Goal: Task Accomplishment & Management: Use online tool/utility

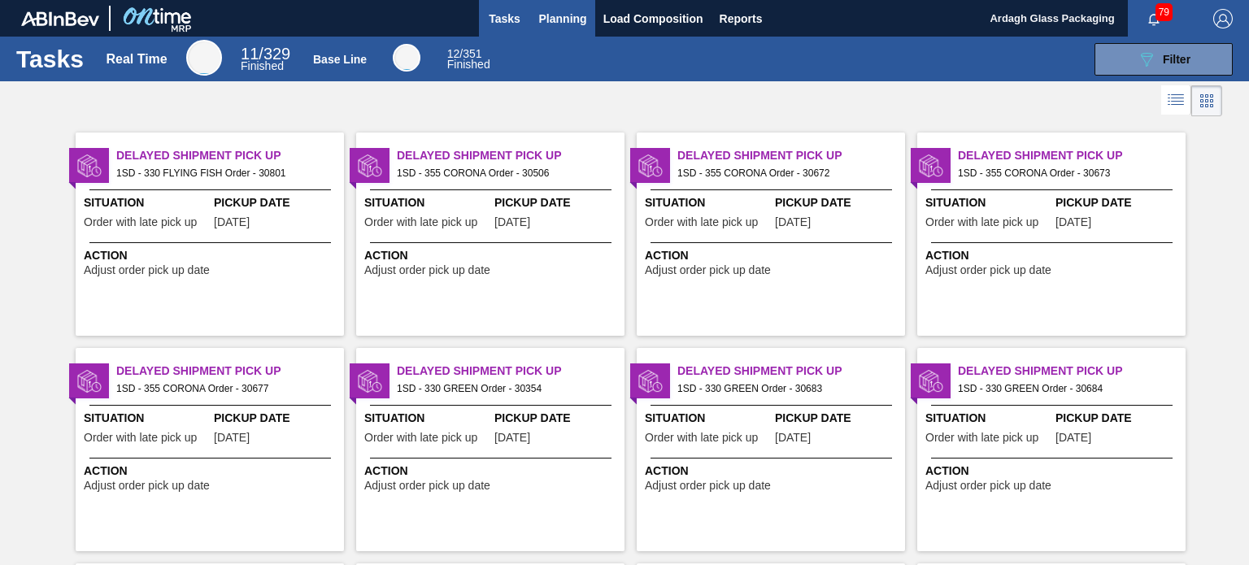
click at [568, 28] on button "Planning" at bounding box center [563, 18] width 64 height 37
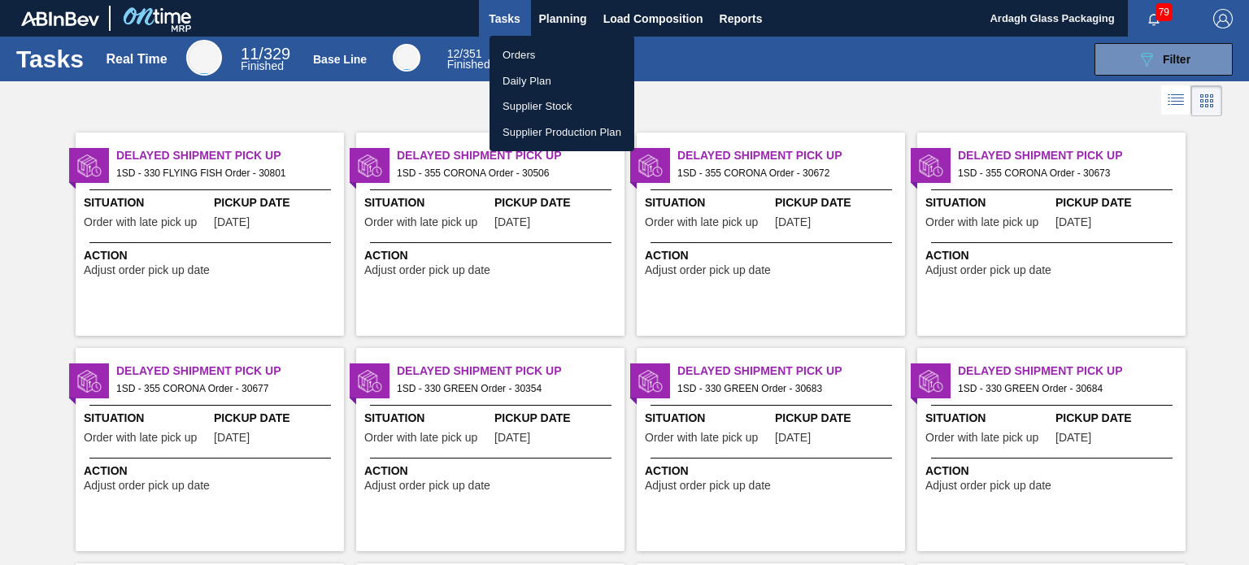
click at [551, 20] on div at bounding box center [624, 282] width 1249 height 565
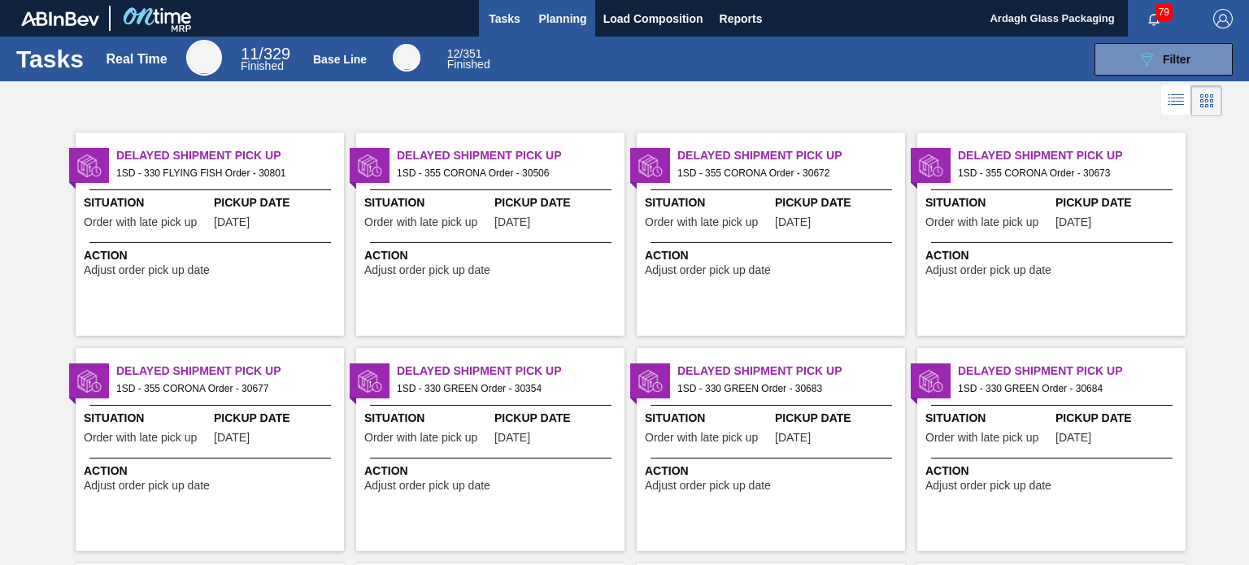
click at [550, 16] on span "Planning" at bounding box center [563, 19] width 48 height 20
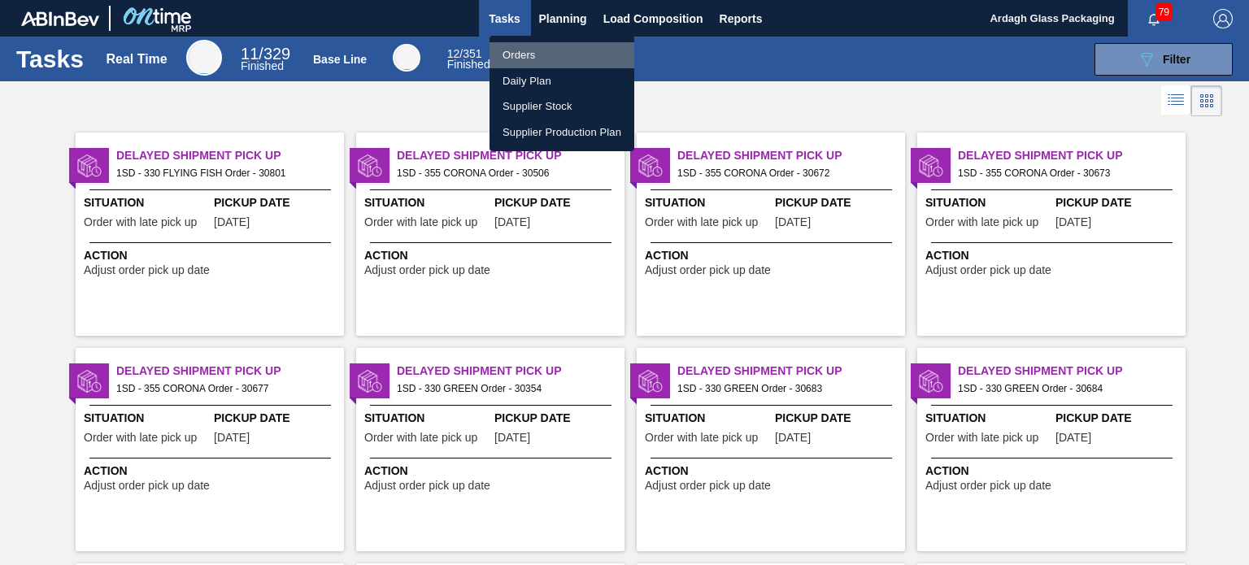
click at [524, 61] on li "Orders" at bounding box center [562, 55] width 145 height 26
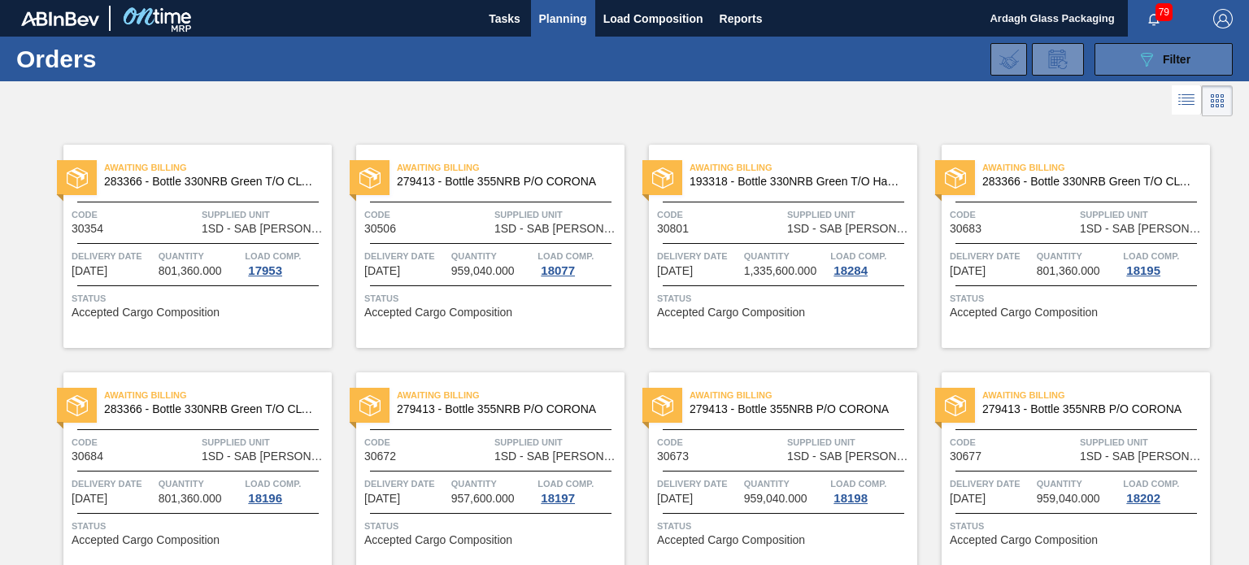
click at [1142, 59] on icon at bounding box center [1147, 60] width 12 height 14
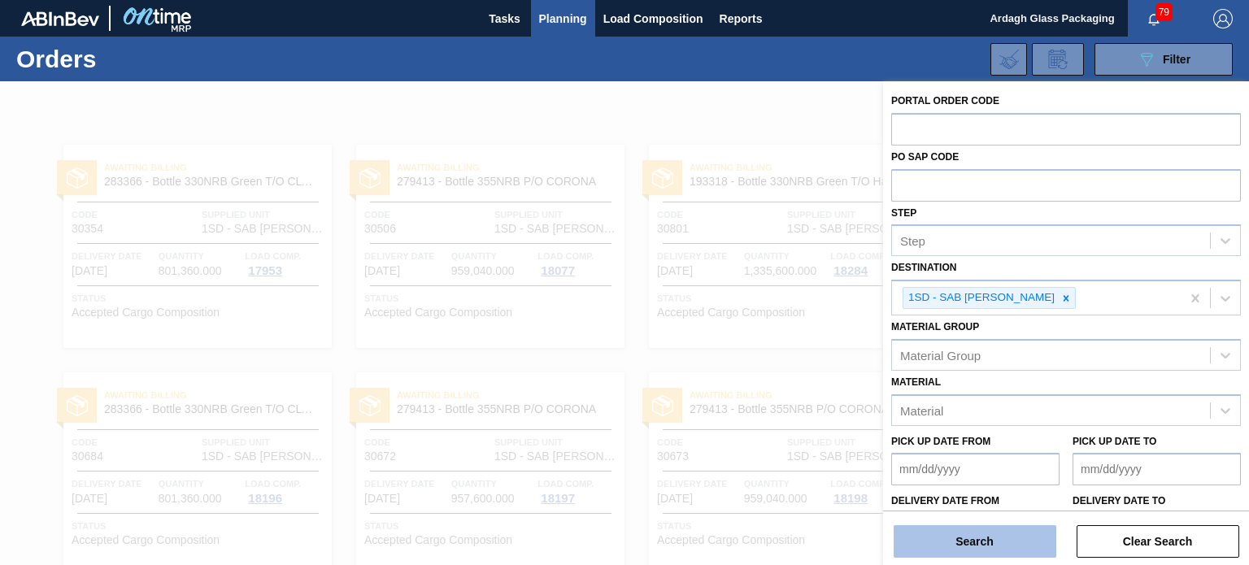
click at [999, 542] on button "Search" at bounding box center [975, 541] width 163 height 33
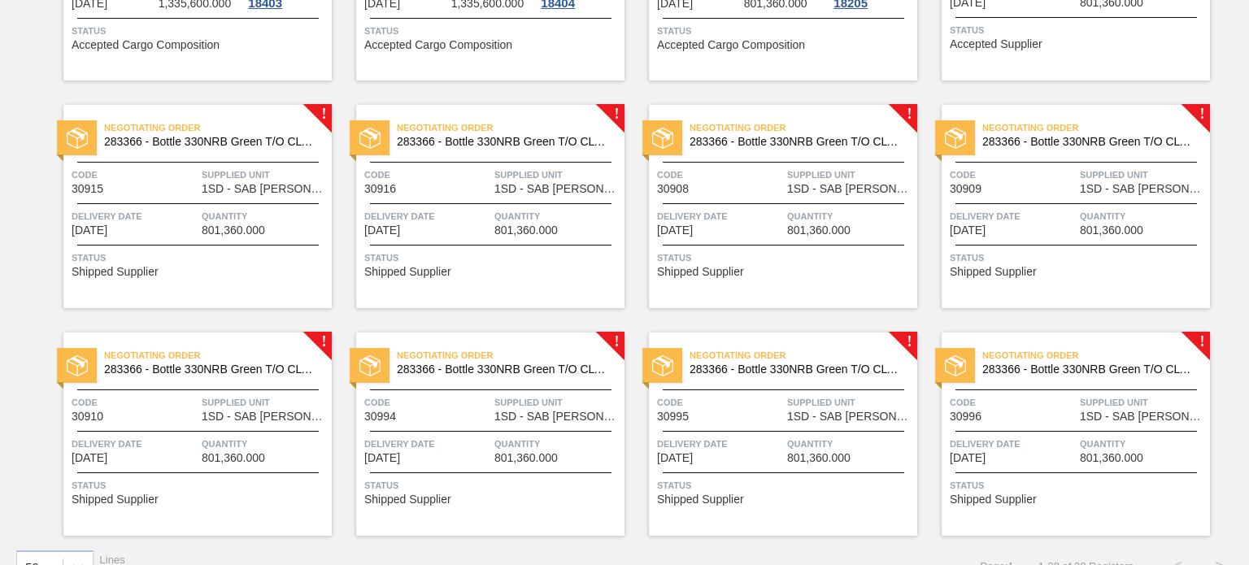
scroll to position [1208, 0]
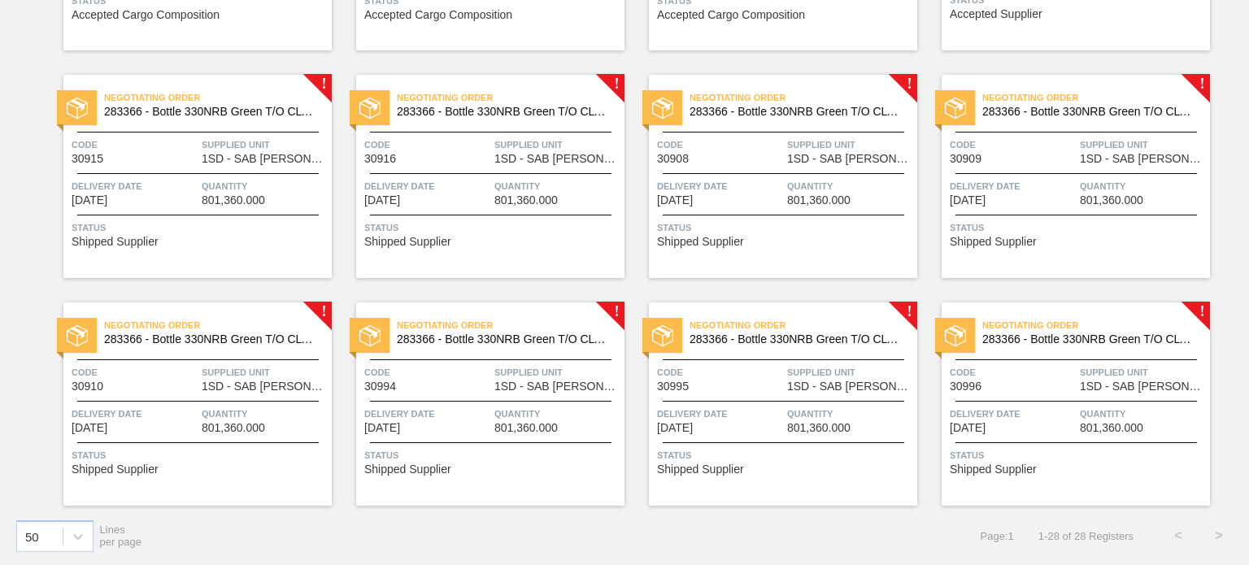
click at [1115, 416] on span "Quantity" at bounding box center [1143, 414] width 126 height 16
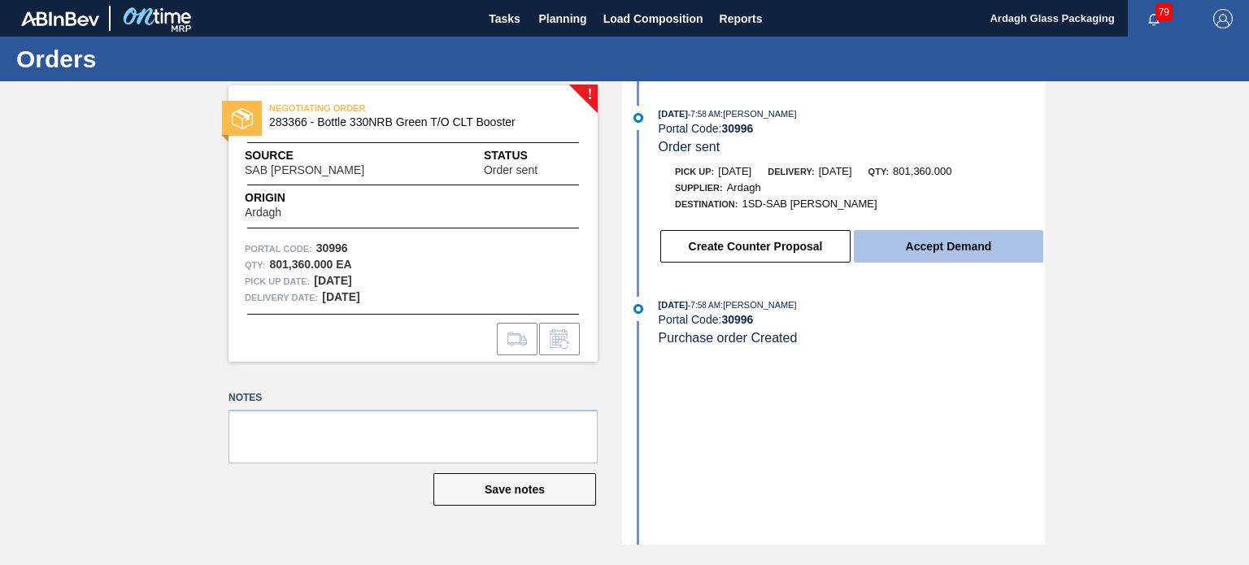
click at [905, 246] on button "Accept Demand" at bounding box center [948, 246] width 189 height 33
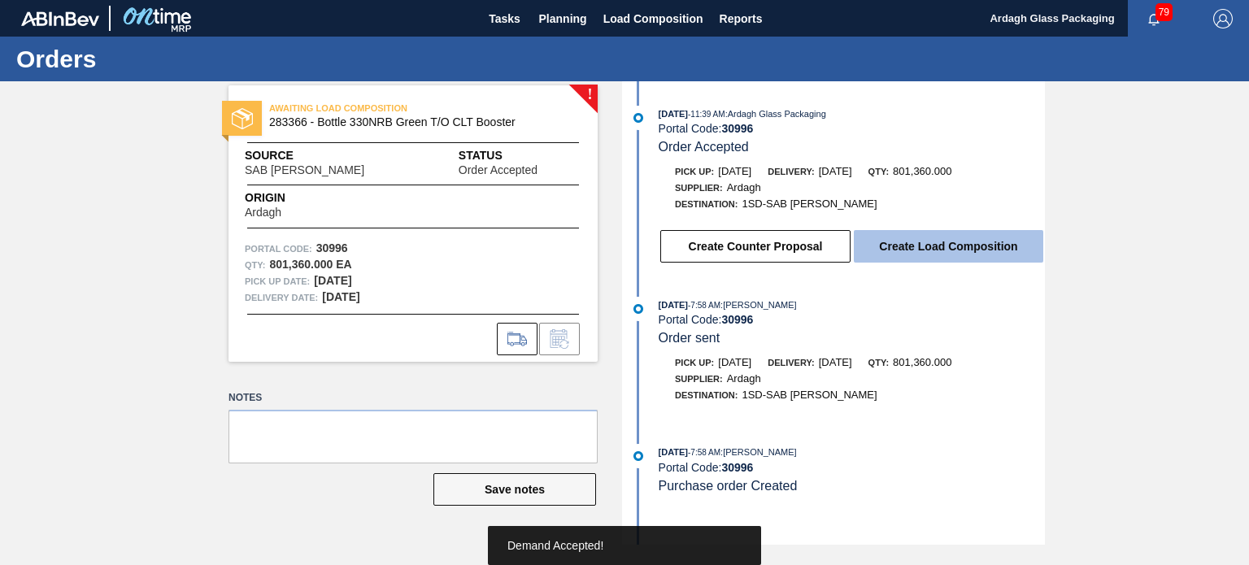
click at [903, 243] on button "Create Load Composition" at bounding box center [948, 246] width 189 height 33
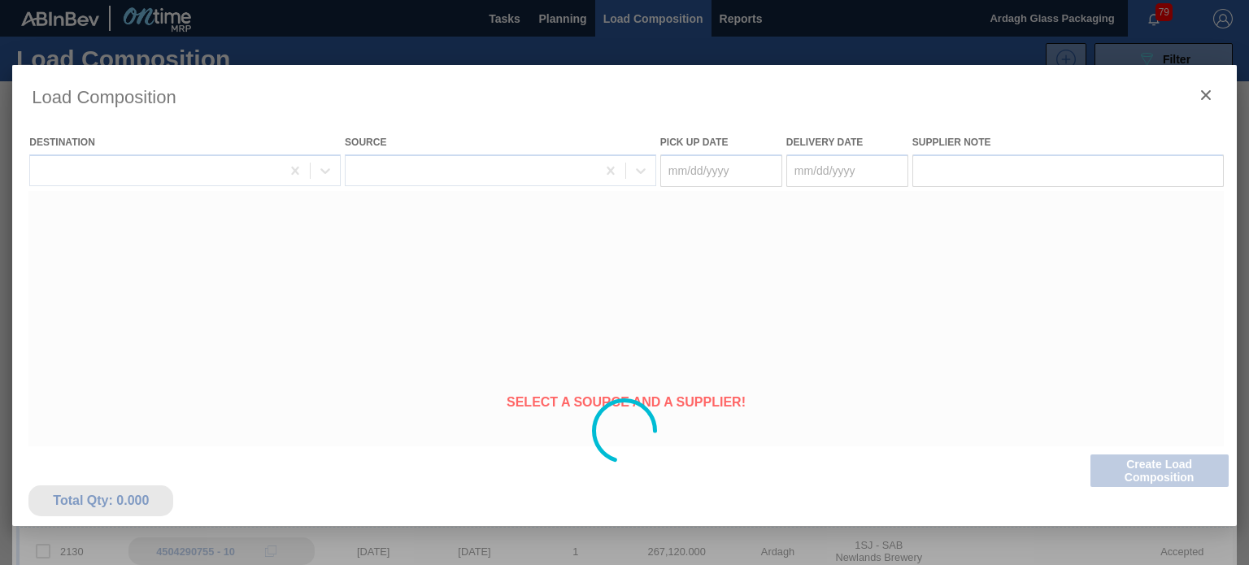
type Date "[DATE]"
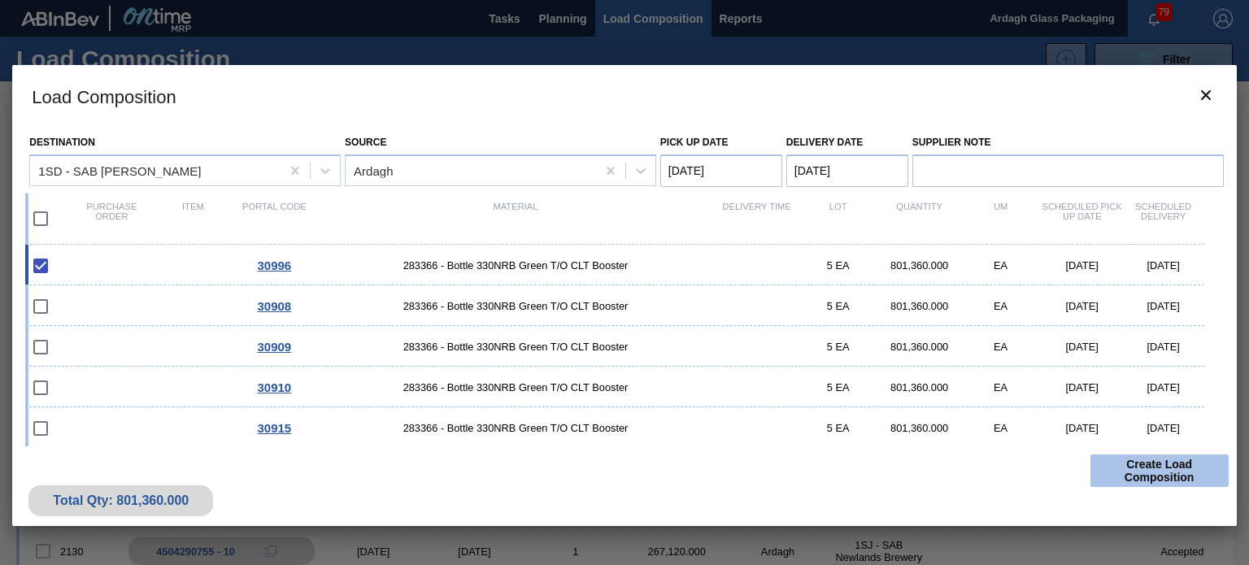
click at [1129, 471] on button "Create Load Composition" at bounding box center [1159, 471] width 138 height 33
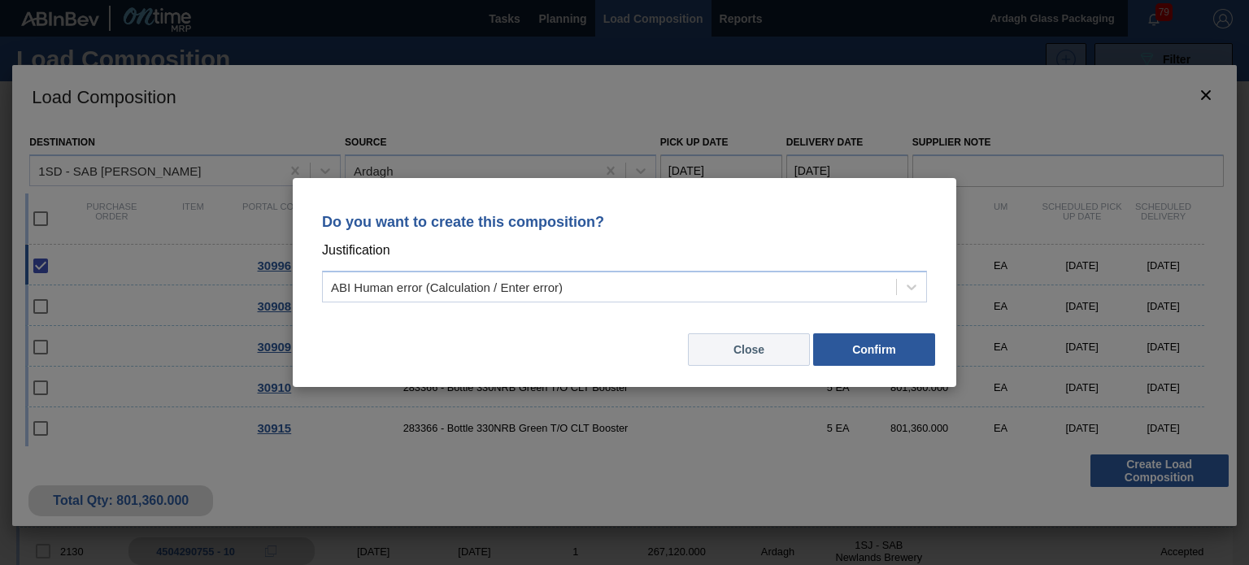
click at [742, 349] on button "Close" at bounding box center [749, 349] width 122 height 33
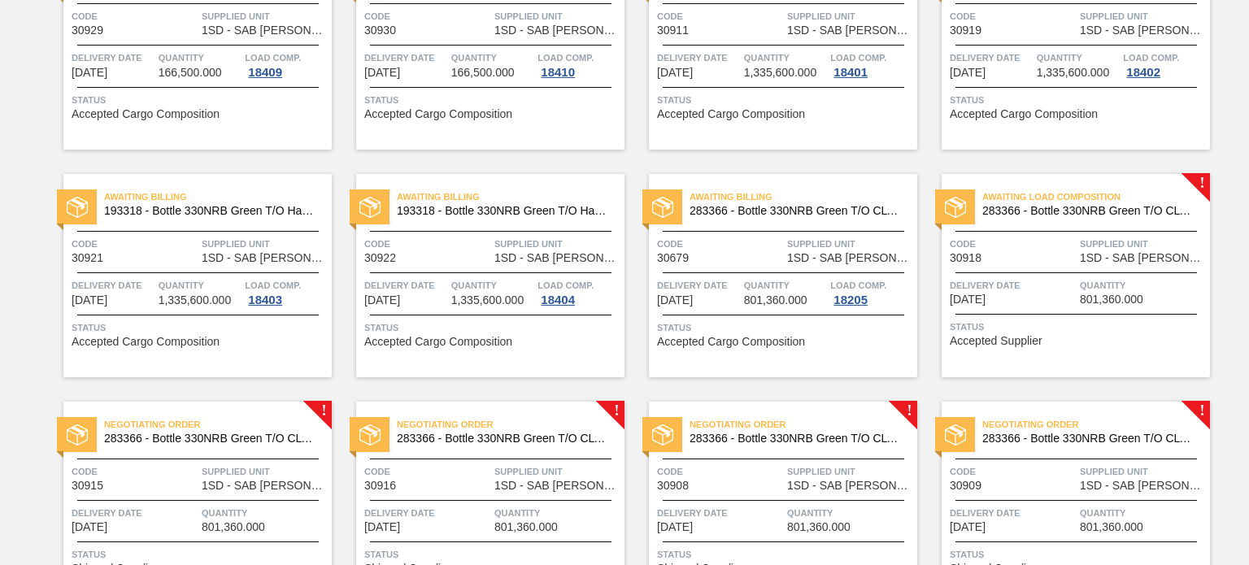
scroll to position [976, 0]
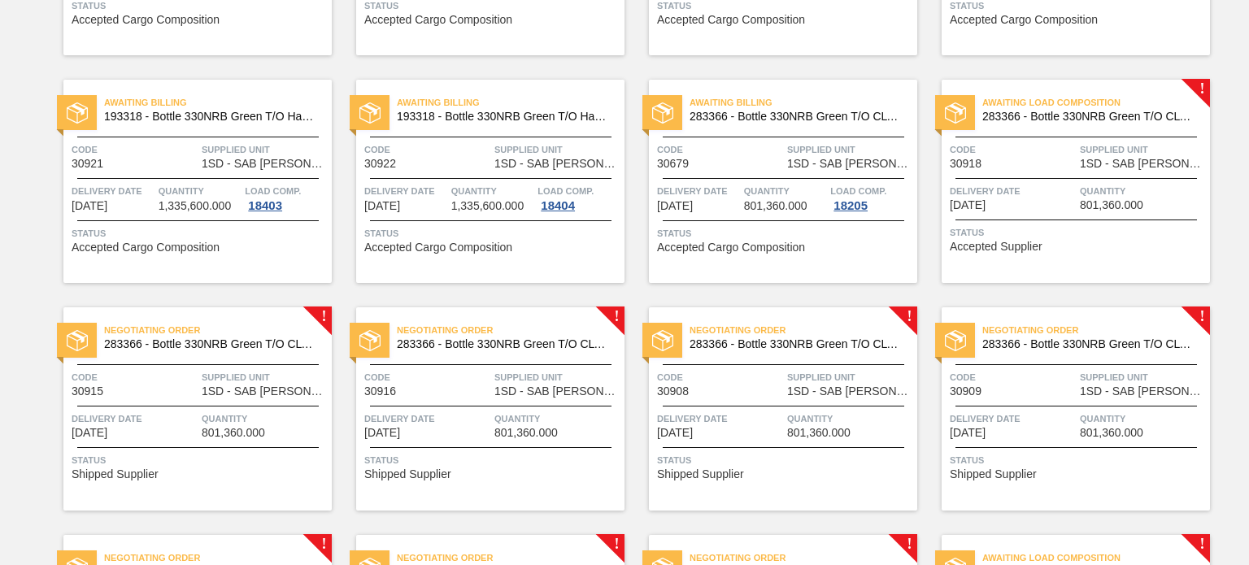
click at [261, 396] on span "1SD - SAB [PERSON_NAME]" at bounding box center [265, 391] width 126 height 12
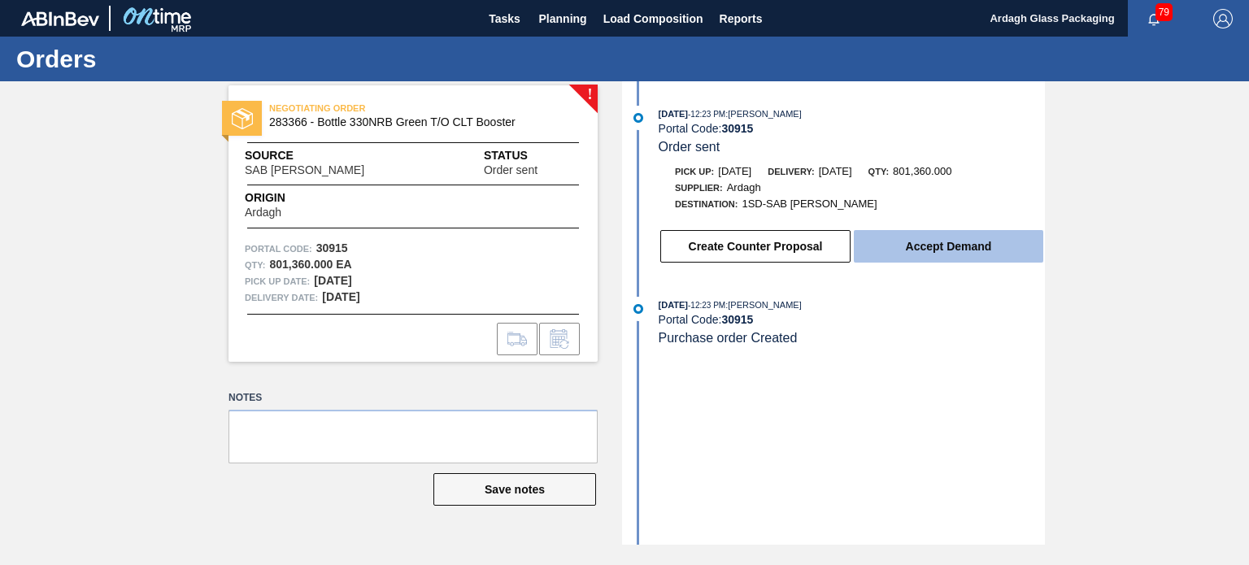
click at [927, 244] on button "Accept Demand" at bounding box center [948, 246] width 189 height 33
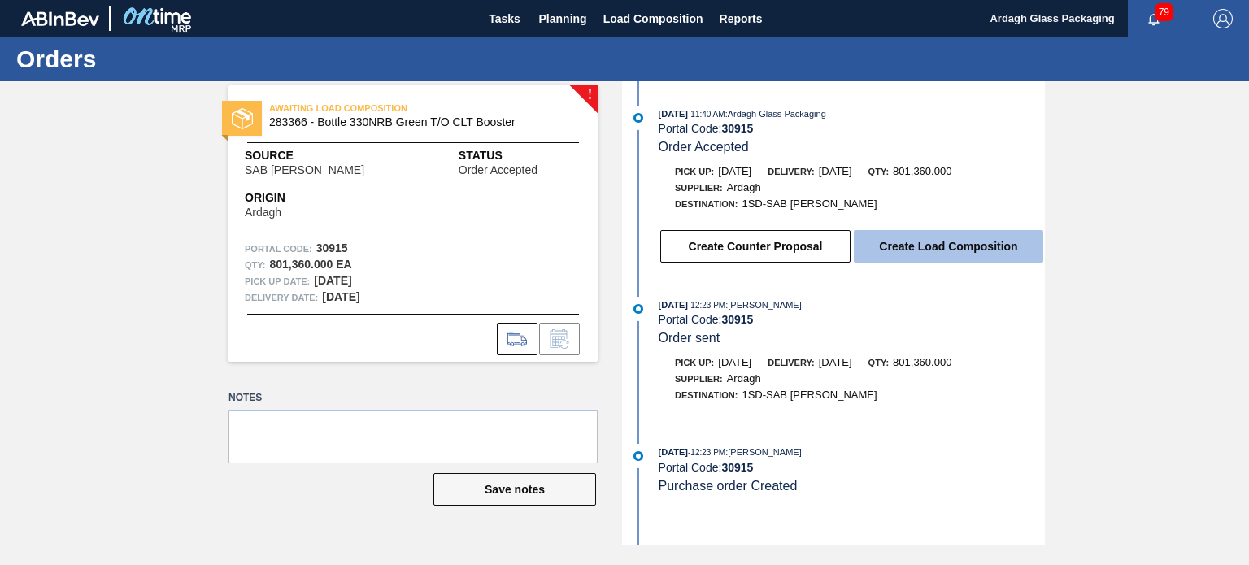
click at [968, 252] on button "Create Load Composition" at bounding box center [948, 246] width 189 height 33
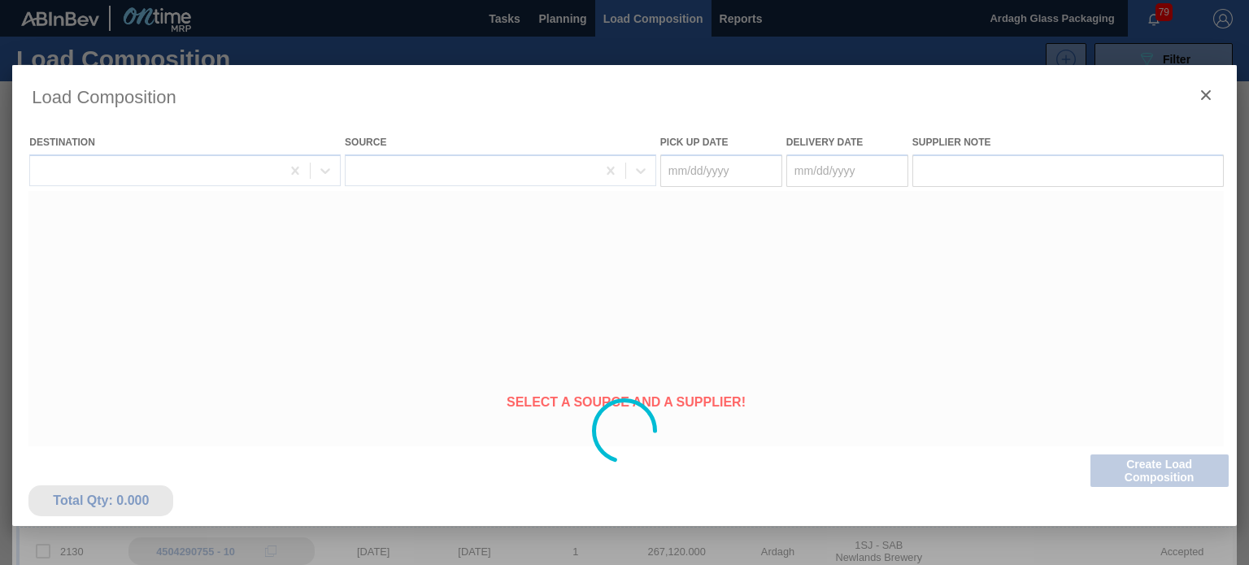
type Date "[DATE]"
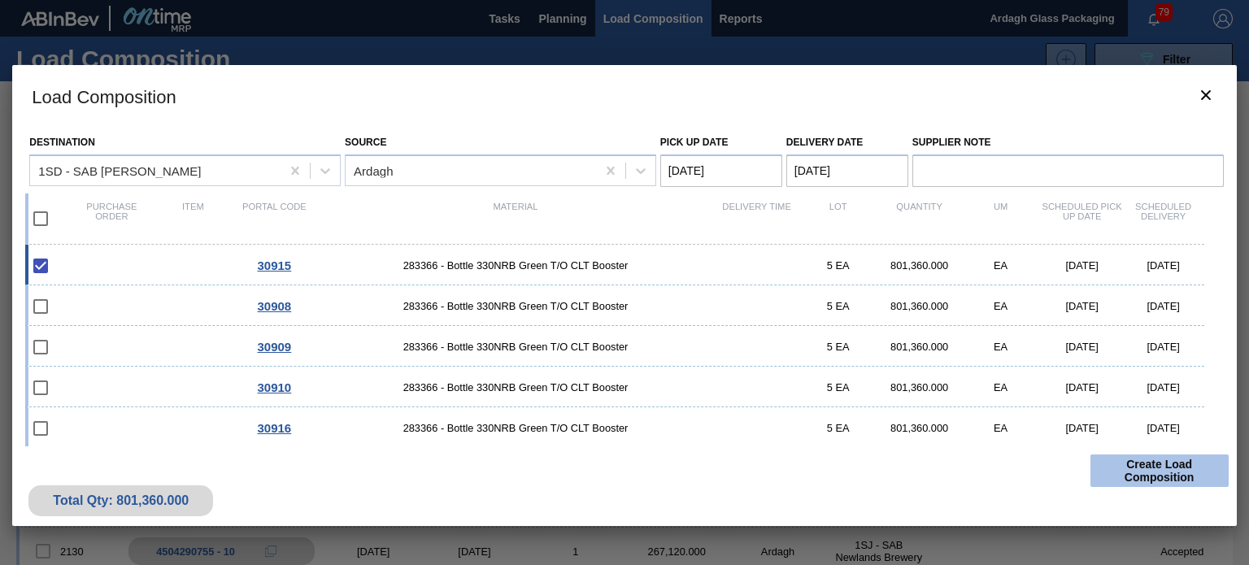
click at [1158, 463] on button "Create Load Composition" at bounding box center [1159, 471] width 138 height 33
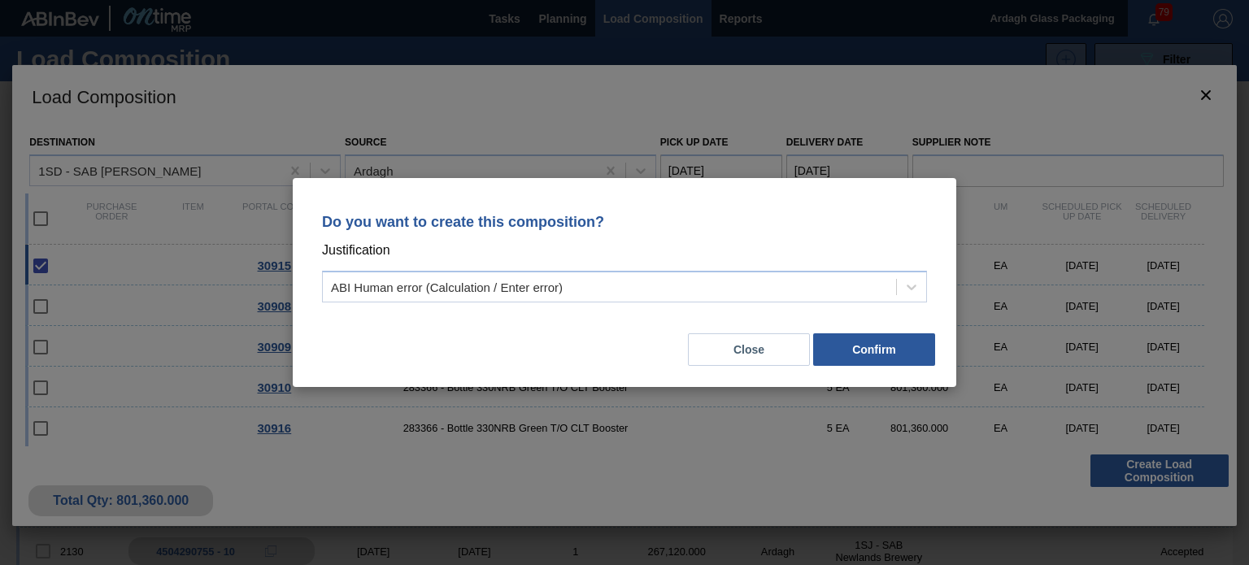
click at [1202, 94] on div "Do you want to create this composition? Justification ABI Human error (Calculat…" at bounding box center [624, 282] width 1249 height 565
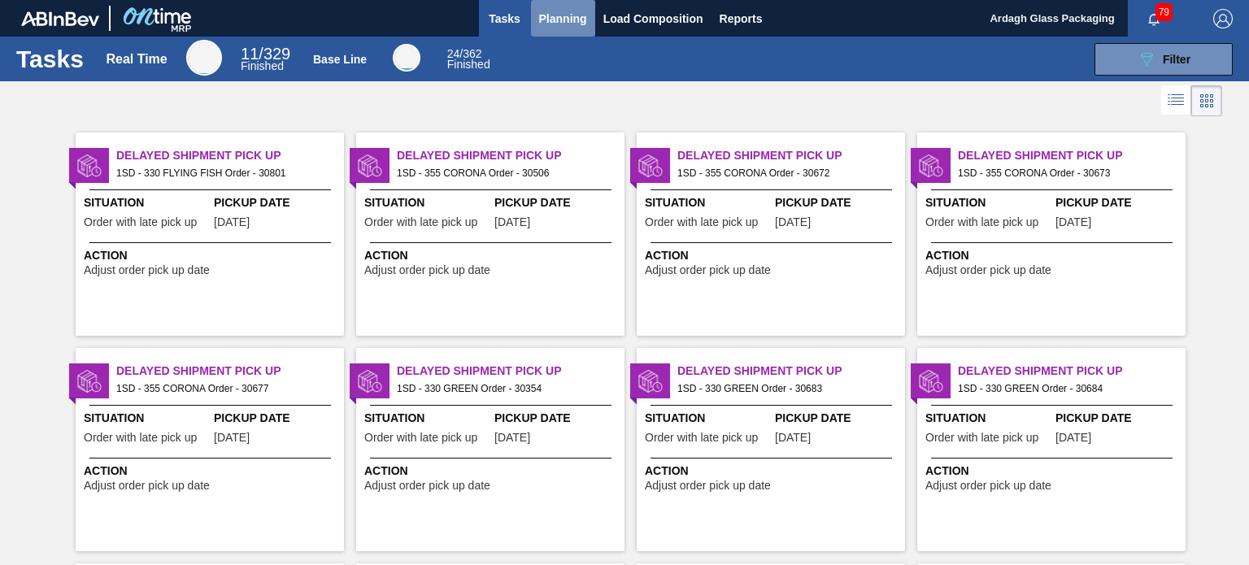
click at [558, 17] on span "Planning" at bounding box center [563, 19] width 48 height 20
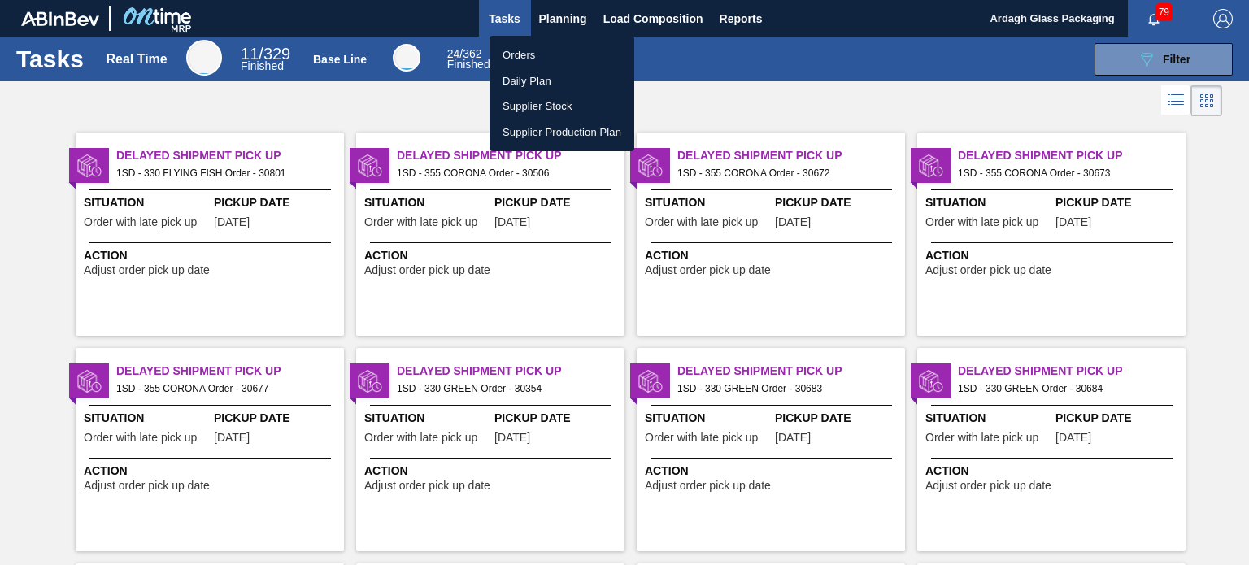
click at [542, 52] on li "Orders" at bounding box center [562, 55] width 145 height 26
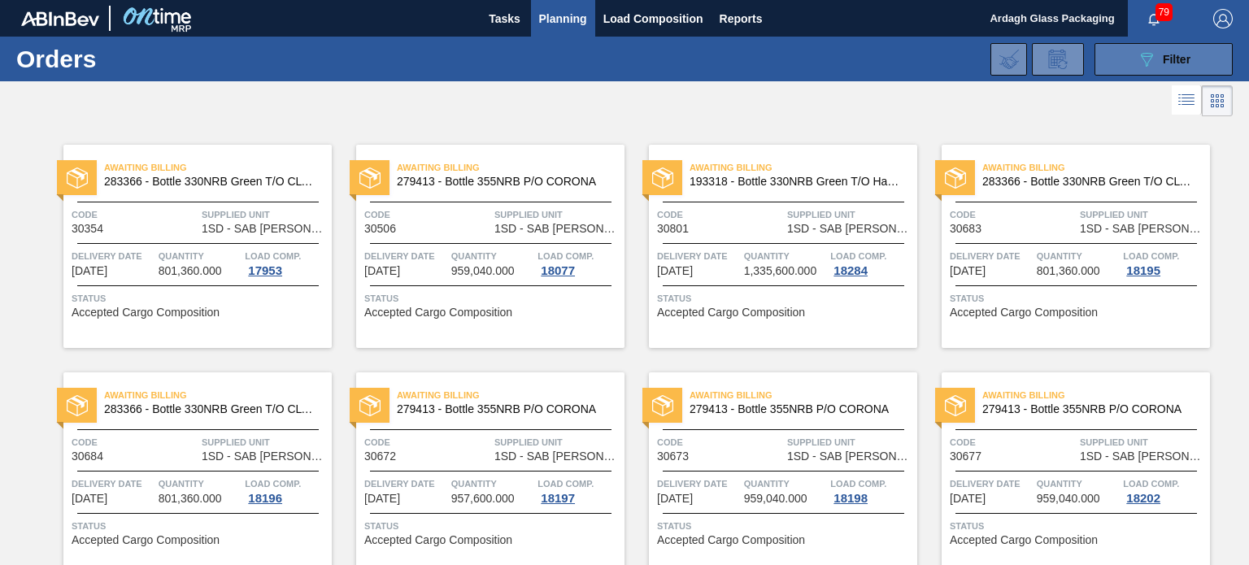
click at [1147, 58] on icon "089F7B8B-B2A5-4AFE-B5C0-19BA573D28AC" at bounding box center [1147, 60] width 20 height 20
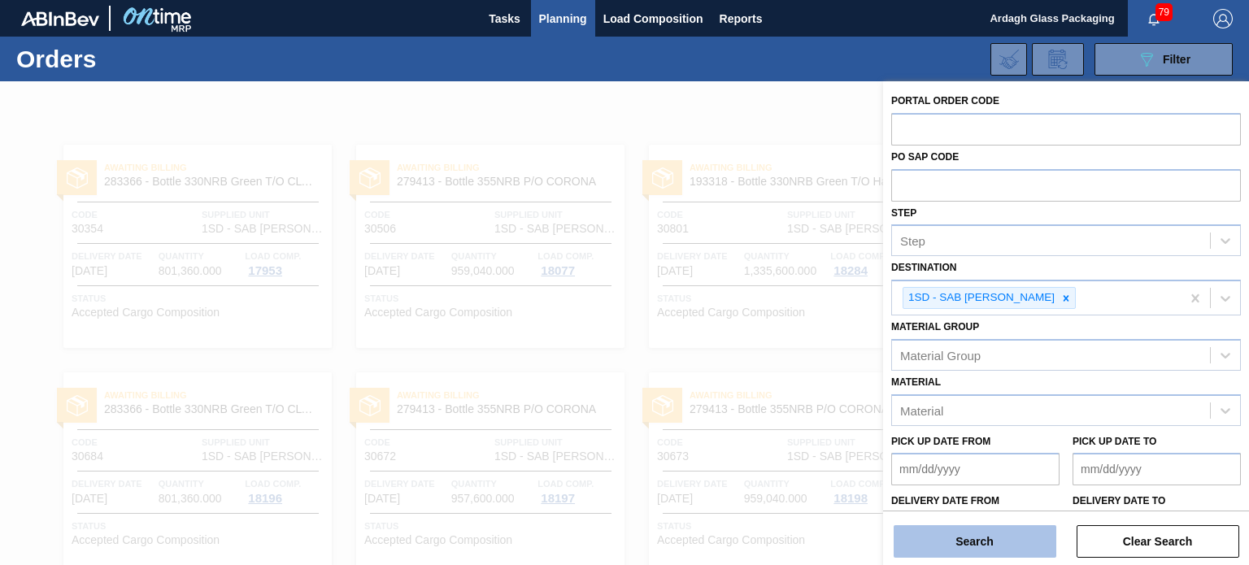
click at [960, 543] on button "Search" at bounding box center [975, 541] width 163 height 33
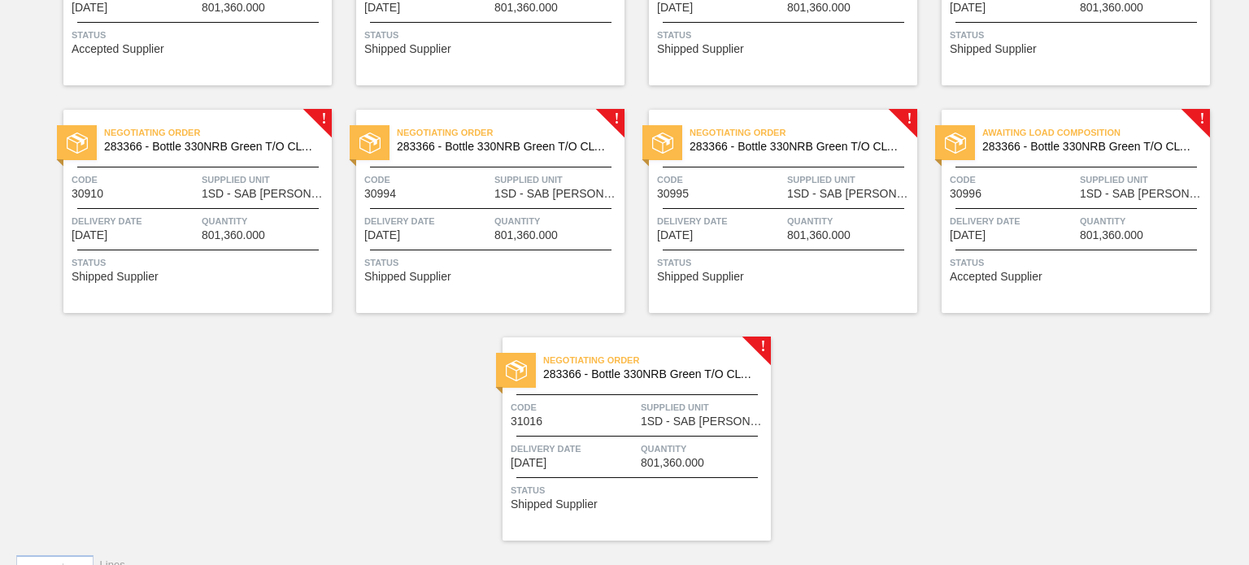
scroll to position [1436, 0]
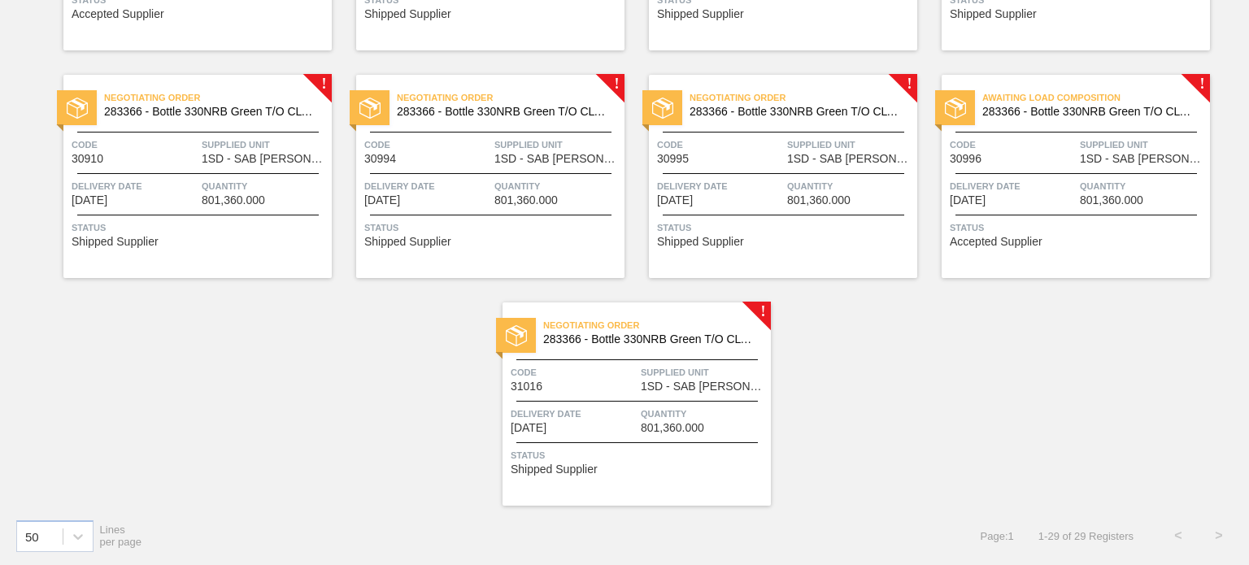
click at [628, 432] on div "Delivery Date 08/30/2025" at bounding box center [574, 420] width 126 height 28
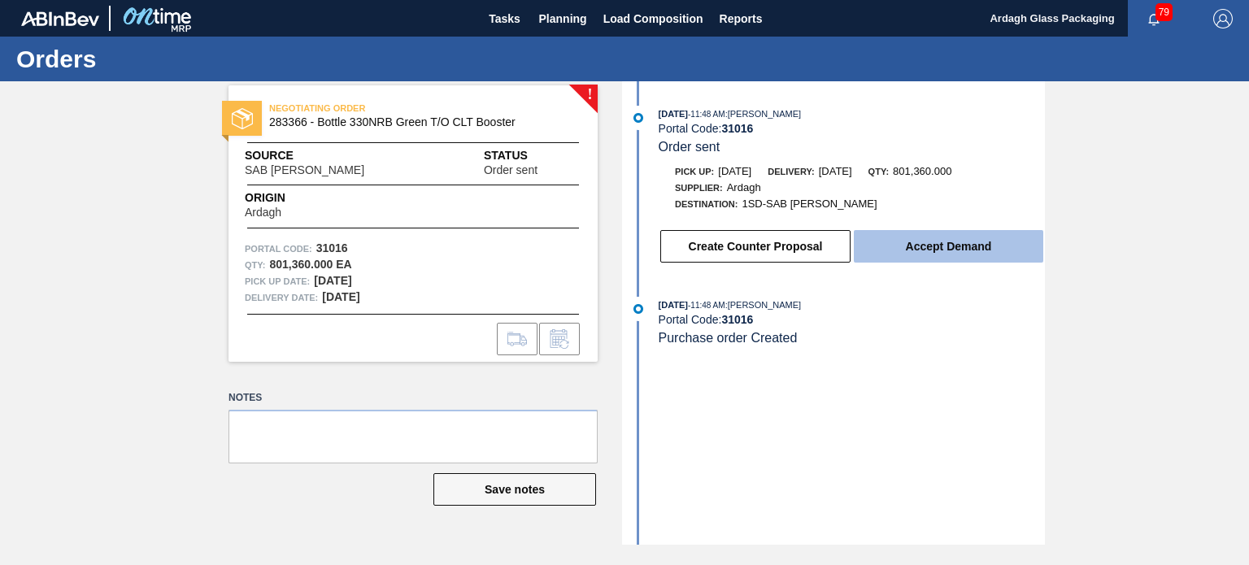
click at [999, 250] on button "Accept Demand" at bounding box center [948, 246] width 189 height 33
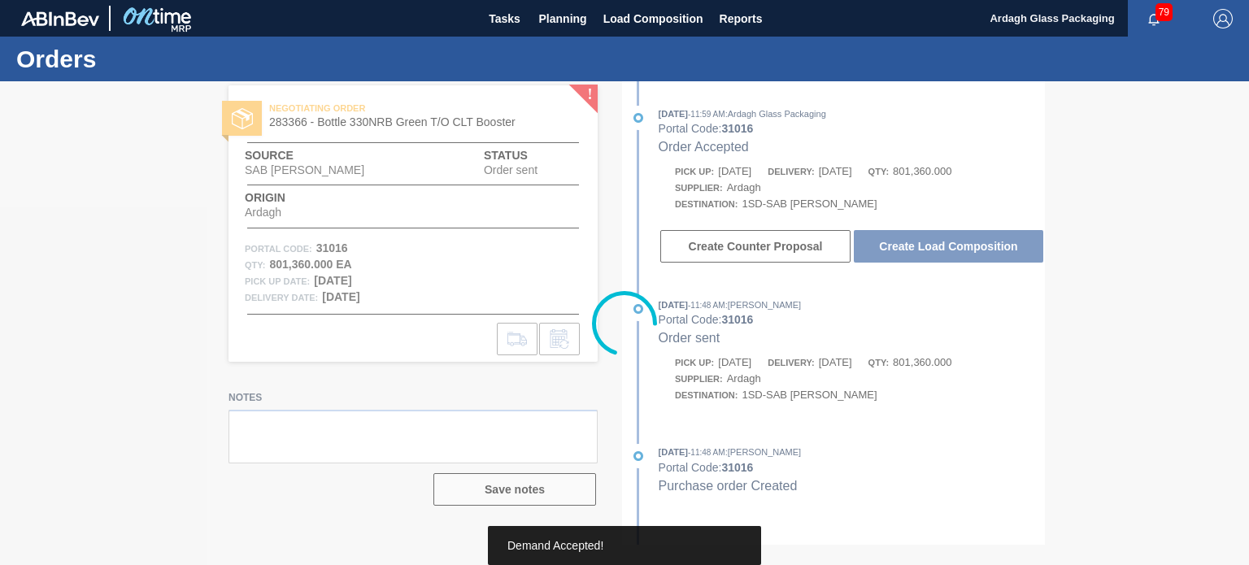
click at [963, 250] on div at bounding box center [624, 323] width 1249 height 484
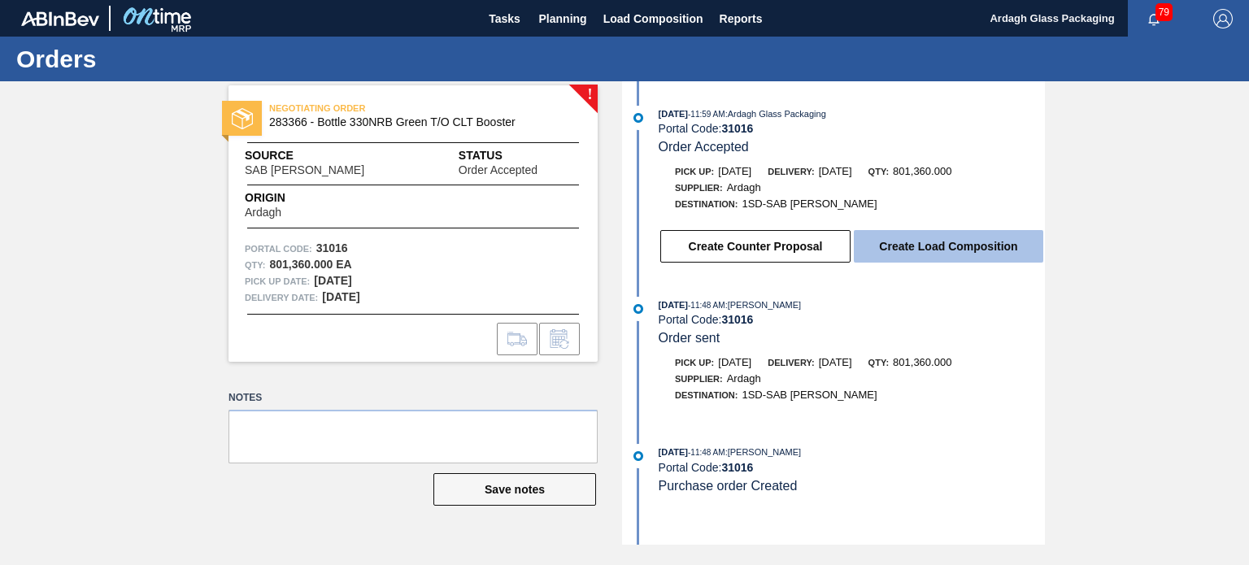
click at [952, 254] on button "Create Load Composition" at bounding box center [948, 246] width 189 height 33
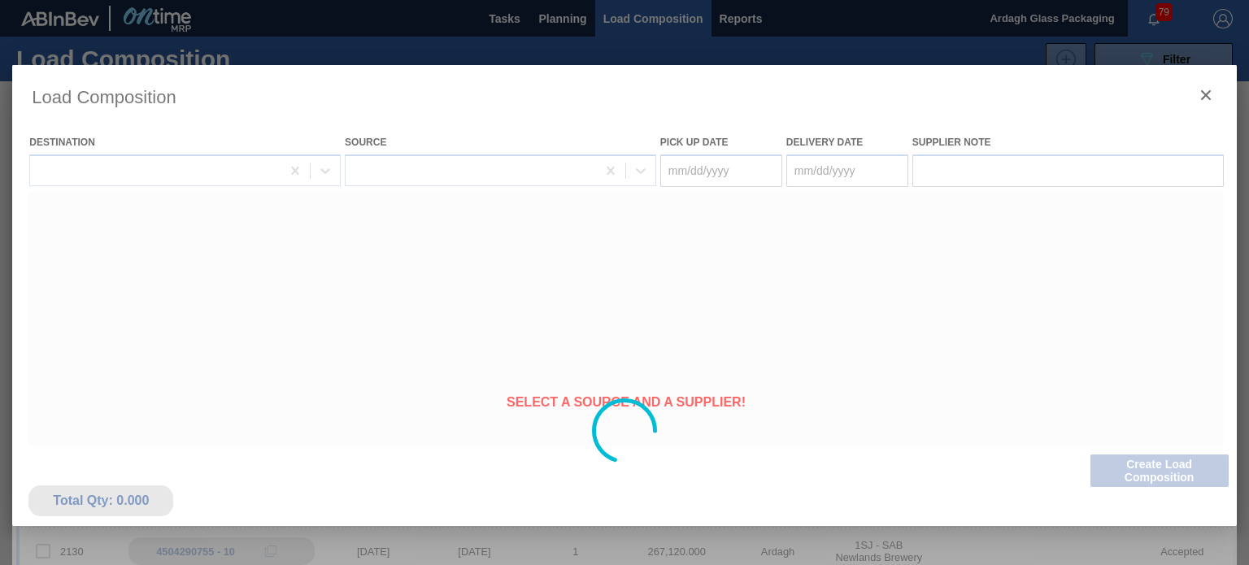
type Date "[DATE]"
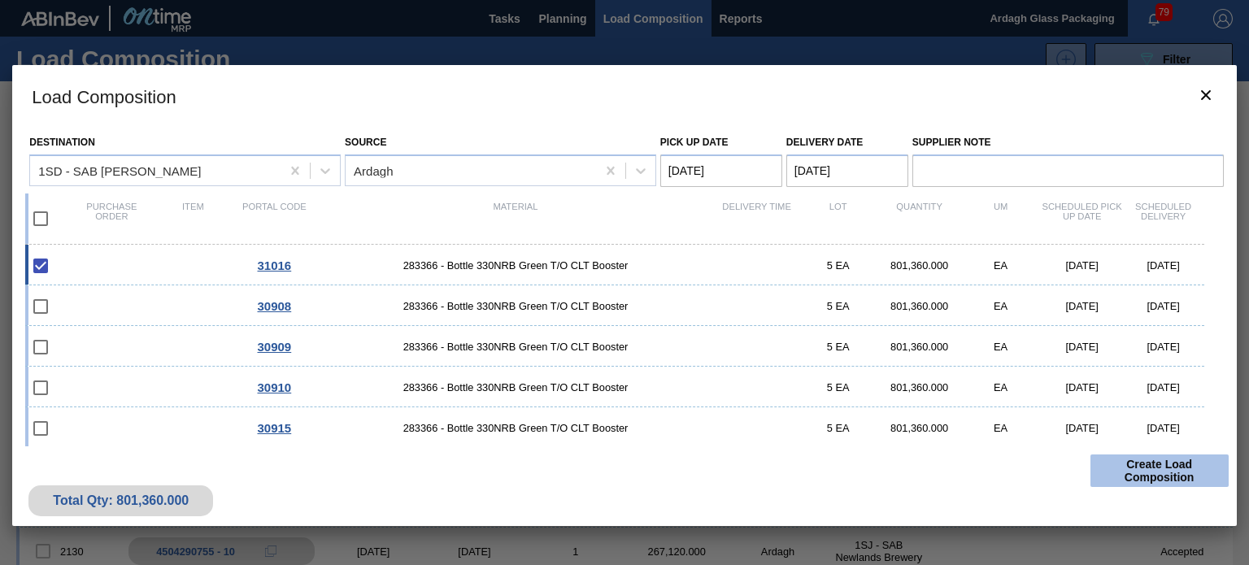
click at [1148, 471] on button "Create Load Composition" at bounding box center [1159, 471] width 138 height 33
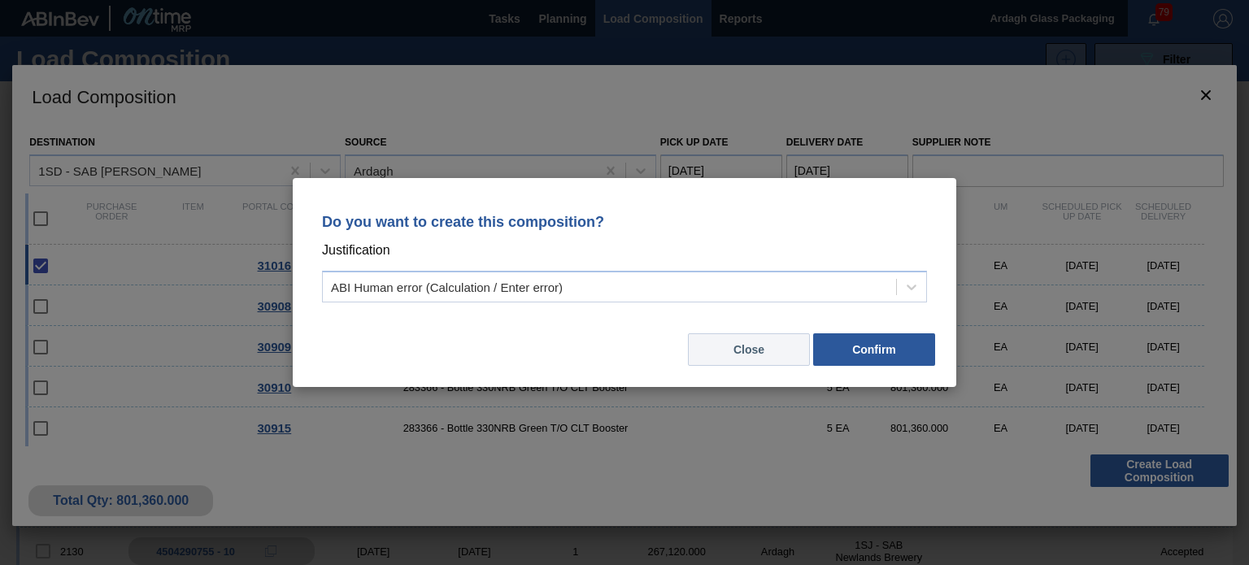
click at [758, 357] on button "Close" at bounding box center [749, 349] width 122 height 33
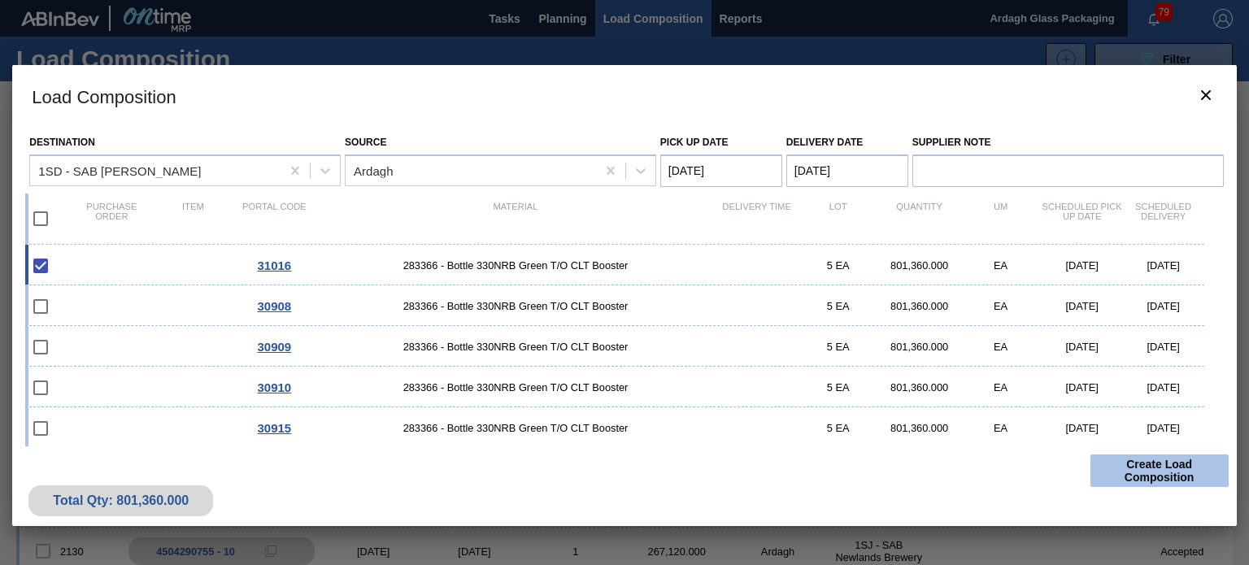
click at [1110, 470] on button "Create Load Composition" at bounding box center [1159, 471] width 138 height 33
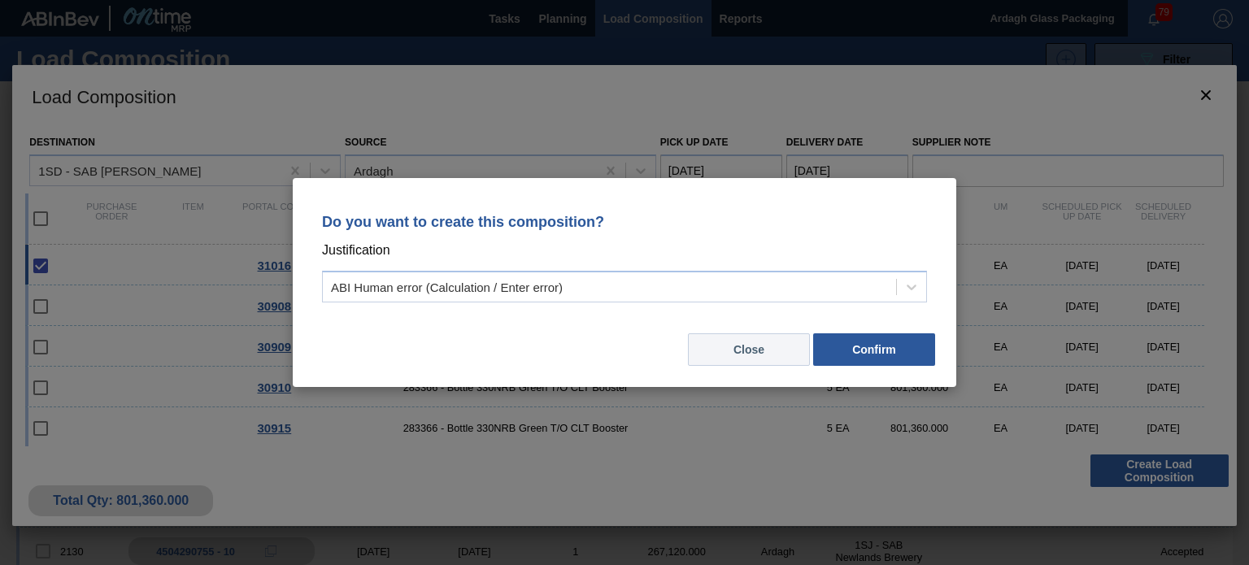
click at [761, 347] on button "Close" at bounding box center [749, 349] width 122 height 33
